Goal: Information Seeking & Learning: Learn about a topic

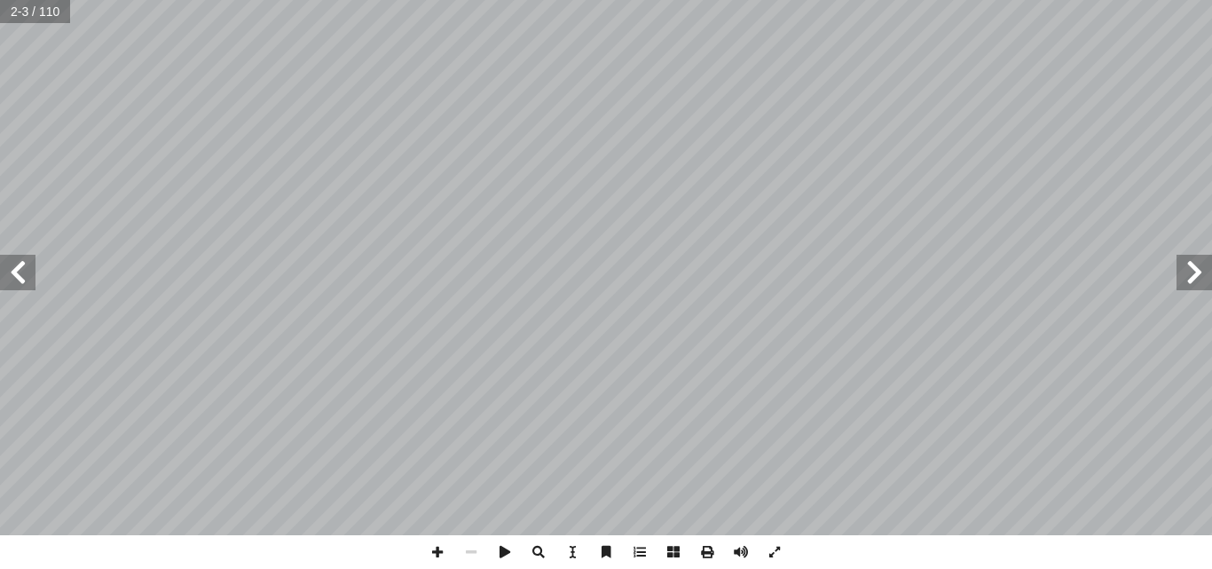
click at [21, 279] on span at bounding box center [17, 272] width 35 height 35
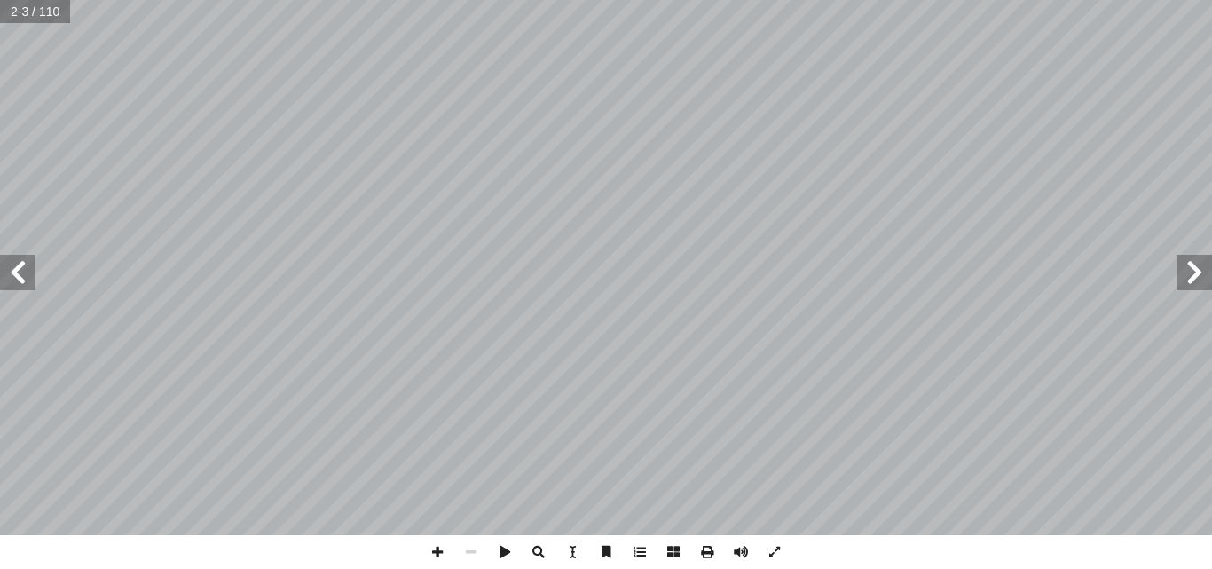
click at [21, 279] on span at bounding box center [17, 272] width 35 height 35
click at [25, 280] on span at bounding box center [17, 272] width 35 height 35
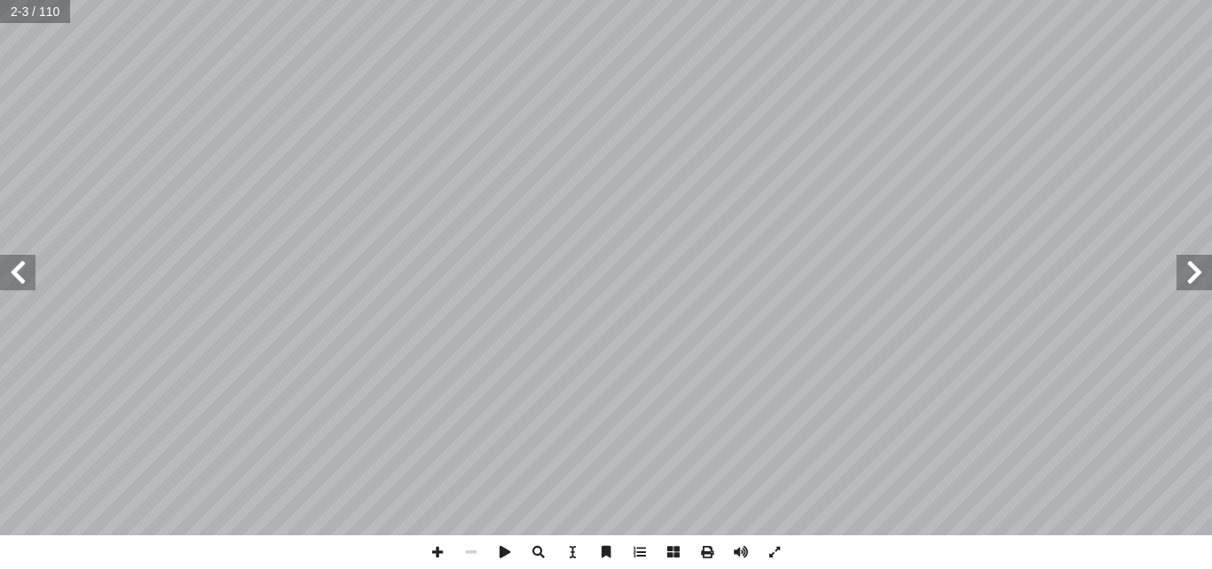
click at [25, 280] on span at bounding box center [17, 272] width 35 height 35
click at [27, 280] on span at bounding box center [17, 272] width 35 height 35
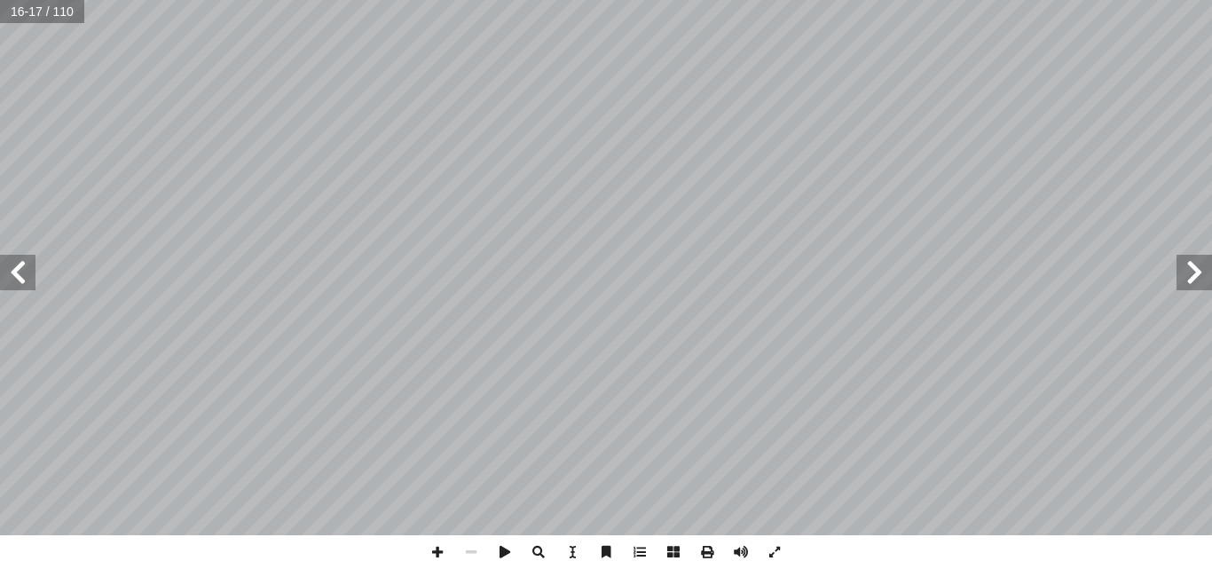
click at [10, 270] on span at bounding box center [17, 272] width 35 height 35
click at [12, 269] on span at bounding box center [17, 272] width 35 height 35
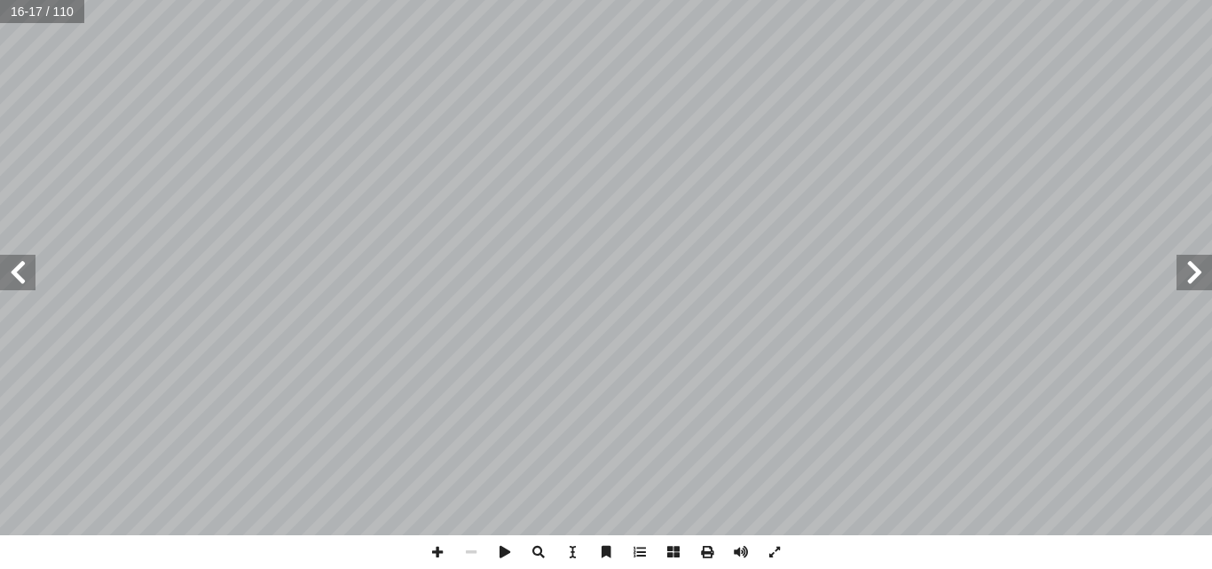
click at [12, 269] on span at bounding box center [17, 272] width 35 height 35
click at [14, 270] on span at bounding box center [17, 272] width 35 height 35
click at [1194, 277] on span at bounding box center [1194, 272] width 35 height 35
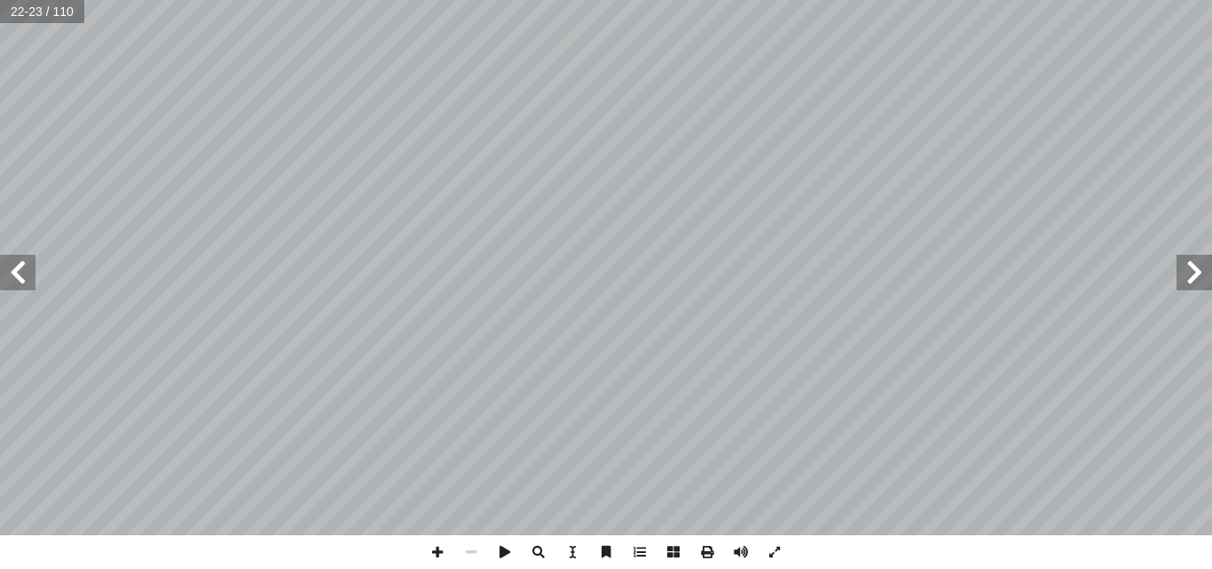
click at [20, 281] on span at bounding box center [17, 272] width 35 height 35
click at [18, 267] on span at bounding box center [17, 272] width 35 height 35
click at [1197, 272] on span at bounding box center [1194, 272] width 35 height 35
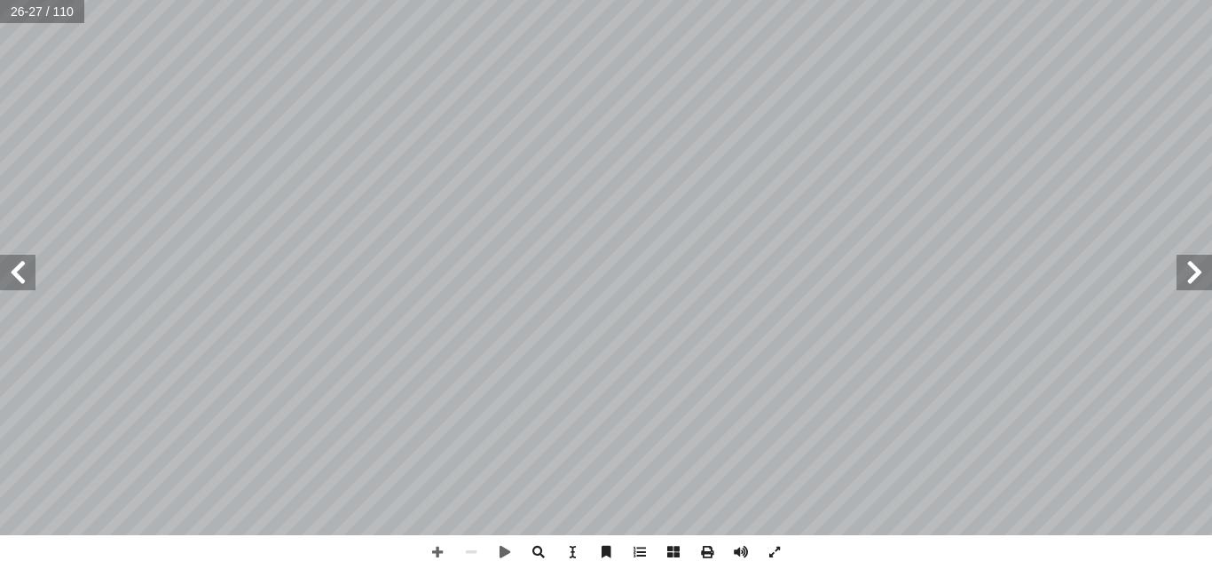
click at [1197, 272] on span at bounding box center [1194, 272] width 35 height 35
click at [1203, 255] on span at bounding box center [1194, 272] width 35 height 35
click at [1203, 229] on div "التقويم: ؟ ِ يم ِ ر َ ك ْ ال ِ ن � ا ْ ر ُ ق ْ ال ِ نزال ِ ٕ ا ْ ن ِ م ُ ة َ اي…" at bounding box center [606, 267] width 1212 height 535
click at [1197, 284] on span at bounding box center [1194, 272] width 35 height 35
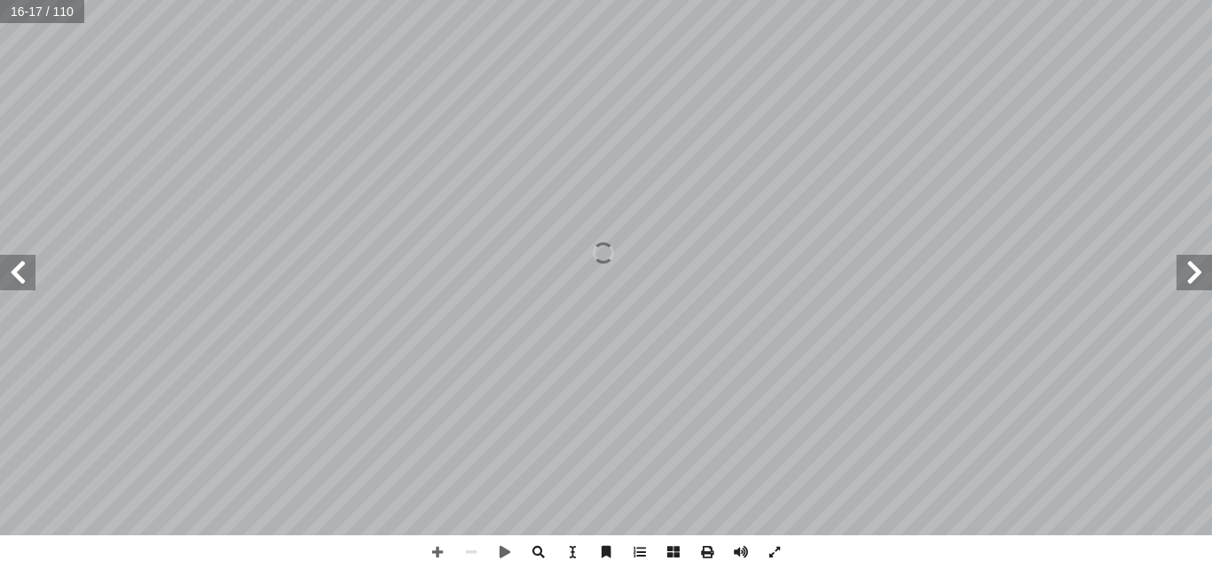
click at [1197, 284] on span at bounding box center [1194, 272] width 35 height 35
click at [8, 283] on span at bounding box center [17, 272] width 35 height 35
click at [21, 285] on span at bounding box center [17, 272] width 35 height 35
click at [26, 280] on span at bounding box center [17, 272] width 35 height 35
click at [1193, 270] on span at bounding box center [1194, 272] width 35 height 35
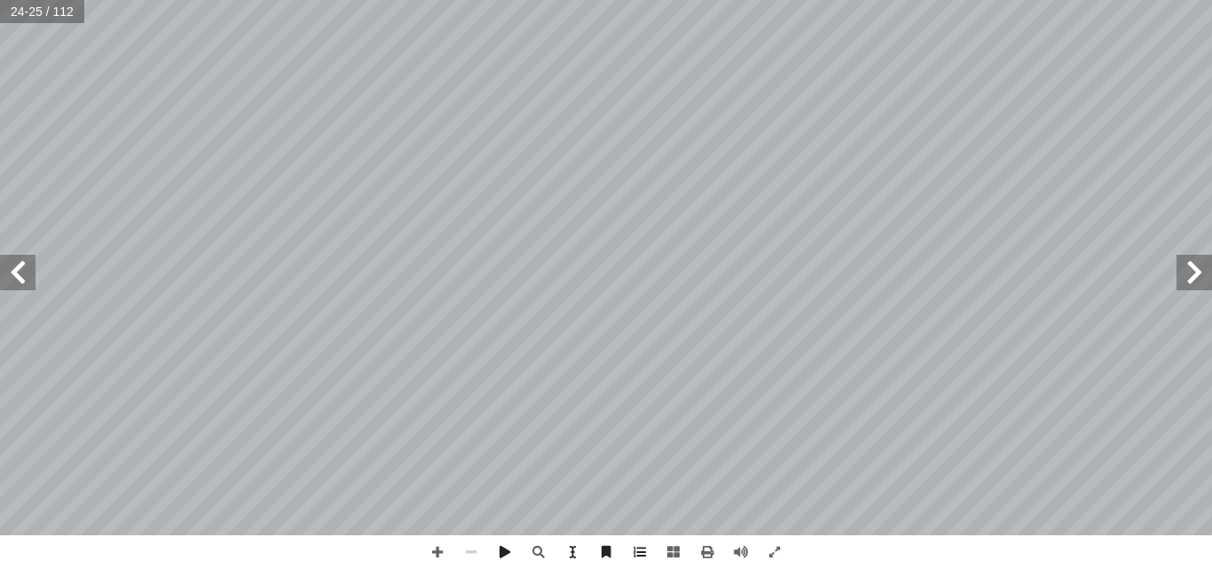
click at [28, 271] on span at bounding box center [17, 272] width 35 height 35
